Goal: Navigation & Orientation: Find specific page/section

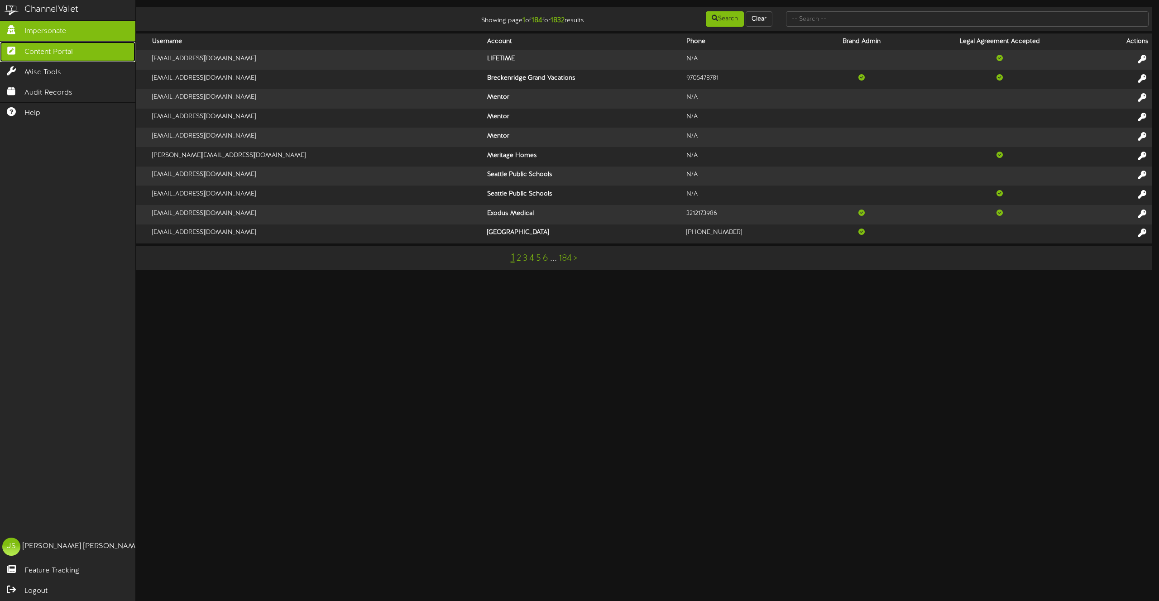
click at [14, 53] on icon at bounding box center [11, 49] width 23 height 7
